Goal: Task Accomplishment & Management: Complete application form

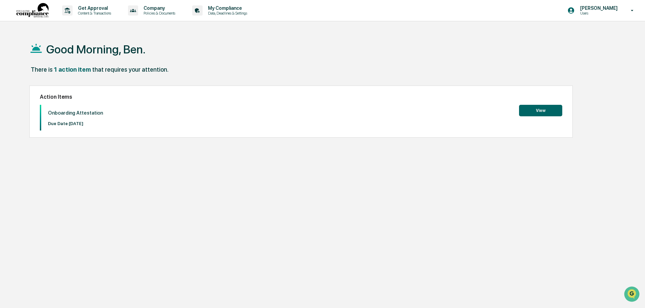
click at [543, 110] on button "View" at bounding box center [540, 110] width 43 height 11
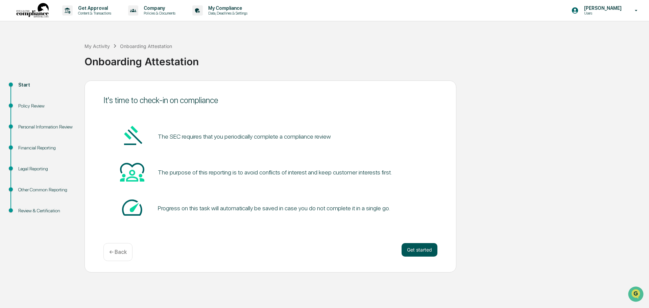
click at [427, 252] on button "Get started" at bounding box center [419, 250] width 36 height 14
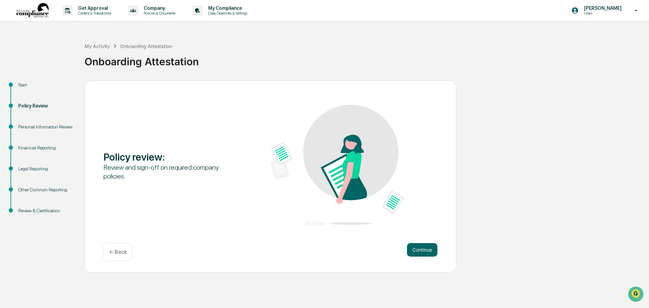
click at [427, 252] on button "Continue" at bounding box center [422, 250] width 30 height 14
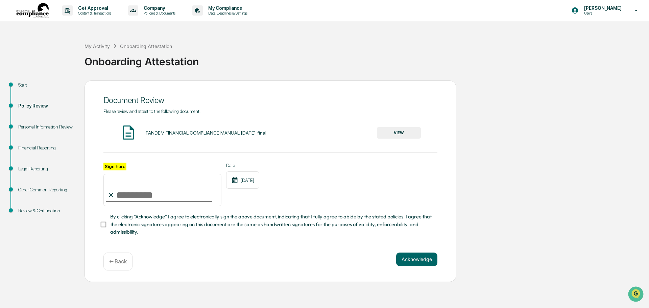
click at [119, 197] on input "Sign here" at bounding box center [162, 190] width 118 height 32
type input "**********"
click at [417, 258] on button "Acknowledge" at bounding box center [416, 259] width 41 height 14
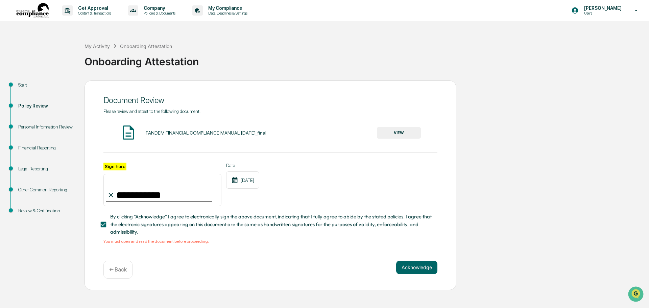
click at [405, 132] on button "VIEW" at bounding box center [399, 132] width 44 height 11
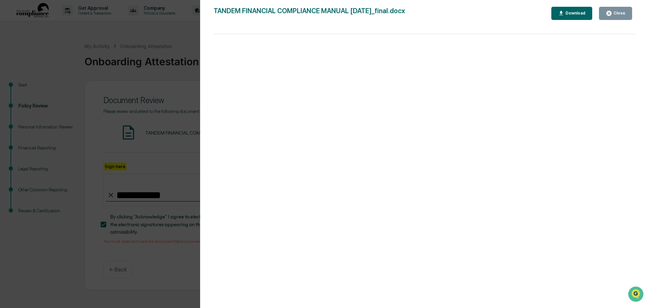
click at [615, 14] on div "Close" at bounding box center [618, 13] width 13 height 5
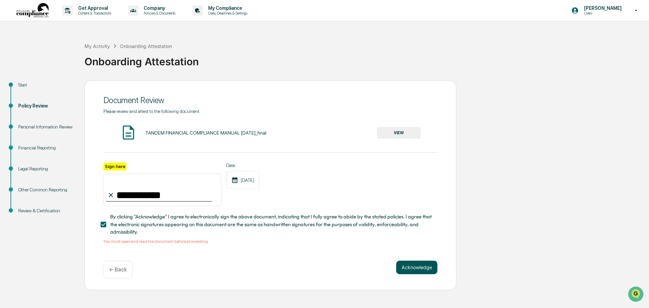
click at [413, 268] on button "Acknowledge" at bounding box center [416, 267] width 41 height 14
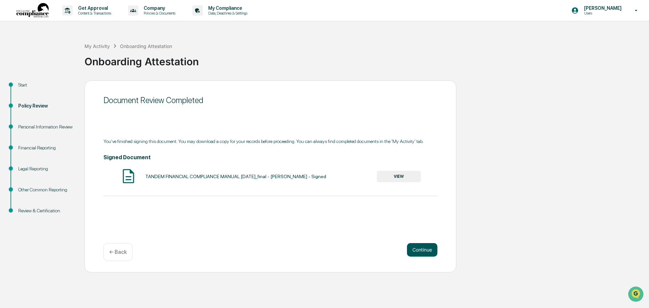
click at [426, 247] on button "Continue" at bounding box center [422, 250] width 30 height 14
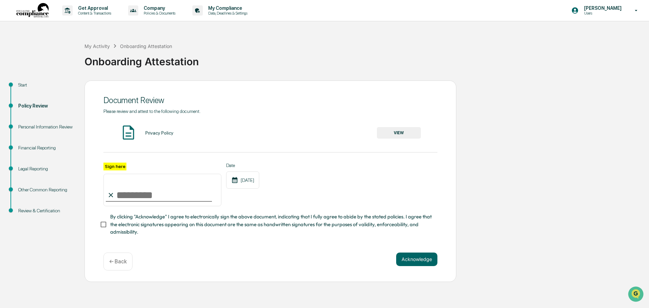
click at [389, 132] on button "VIEW" at bounding box center [399, 132] width 44 height 11
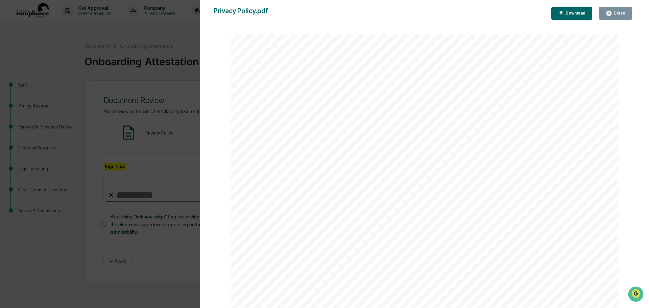
scroll to position [768, 0]
click at [622, 15] on div "Close" at bounding box center [618, 13] width 13 height 5
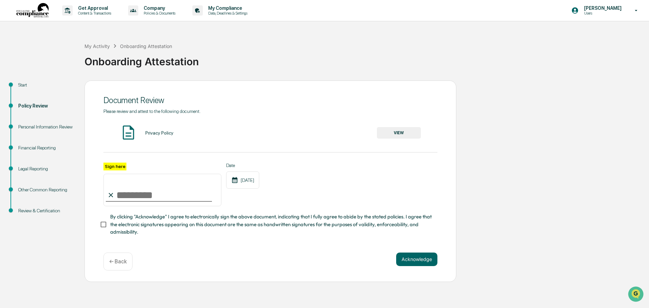
click at [151, 201] on input "Sign here" at bounding box center [162, 190] width 118 height 32
type input "**********"
click at [412, 261] on button "Acknowledge" at bounding box center [416, 259] width 41 height 14
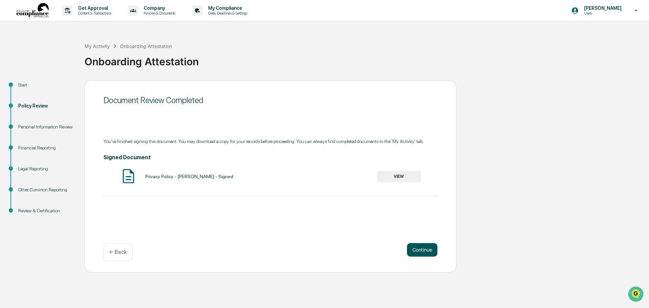
click at [423, 250] on button "Continue" at bounding box center [422, 250] width 30 height 14
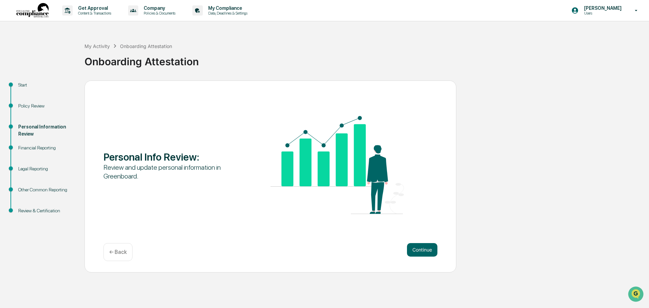
click at [423, 250] on button "Continue" at bounding box center [422, 250] width 30 height 14
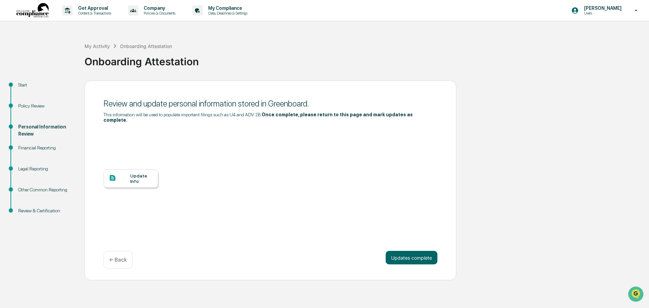
click at [140, 173] on div "Update Info" at bounding box center [141, 178] width 23 height 11
click at [22, 170] on div "Legal Reporting" at bounding box center [45, 168] width 55 height 7
click at [132, 176] on div "Update Info" at bounding box center [141, 178] width 23 height 11
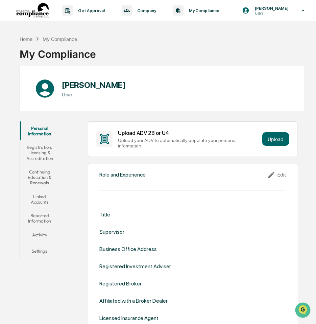
click at [34, 197] on button "Linked Accounts" at bounding box center [40, 199] width 40 height 19
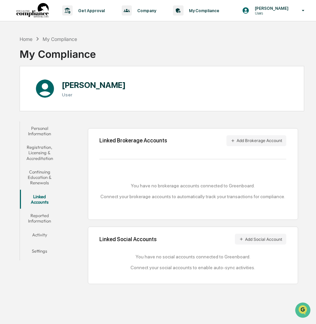
click at [36, 220] on button "Reported Information" at bounding box center [40, 217] width 40 height 19
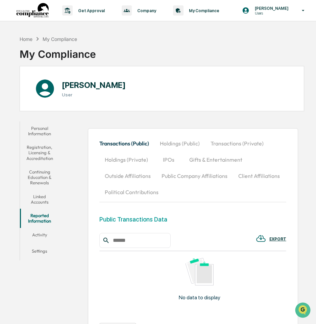
click at [39, 234] on button "Activity" at bounding box center [40, 236] width 40 height 16
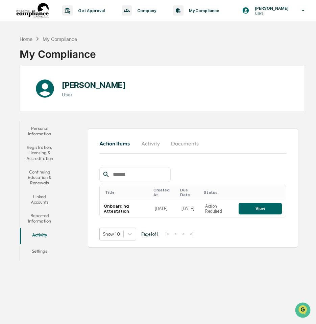
click at [39, 248] on button "Settings" at bounding box center [40, 252] width 40 height 16
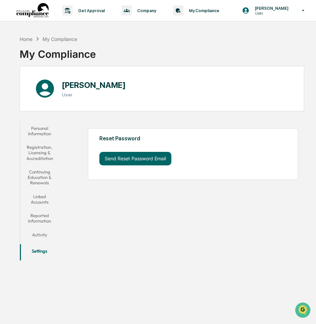
click at [39, 174] on button "Continuing Education & Renewals" at bounding box center [40, 177] width 40 height 25
